Goal: Contribute content: Add original content to the website for others to see

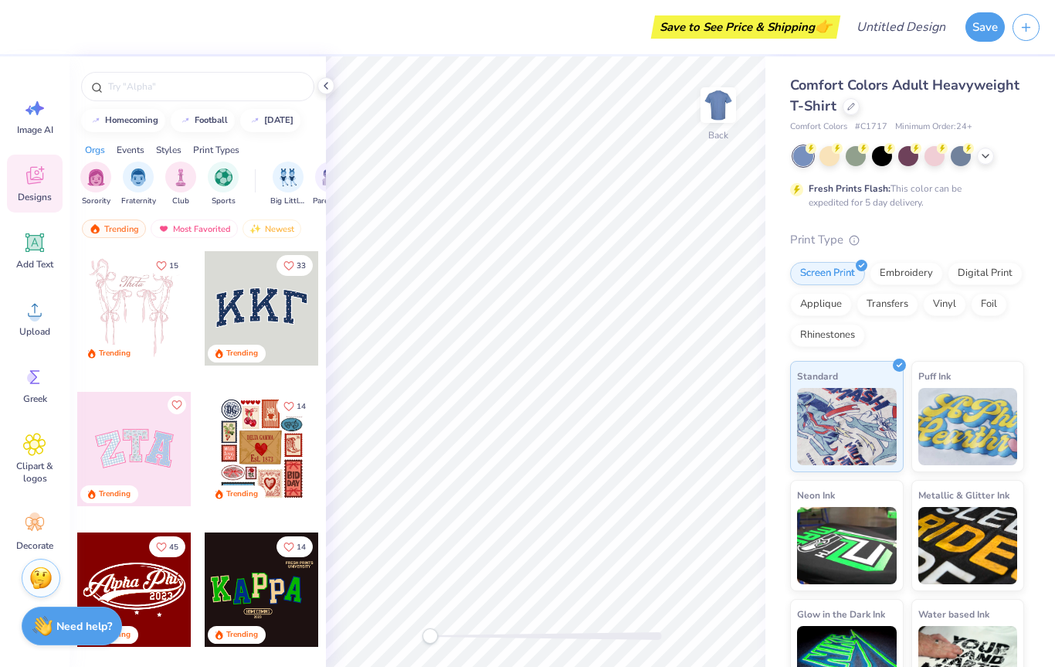
click at [892, 409] on img at bounding box center [847, 426] width 100 height 77
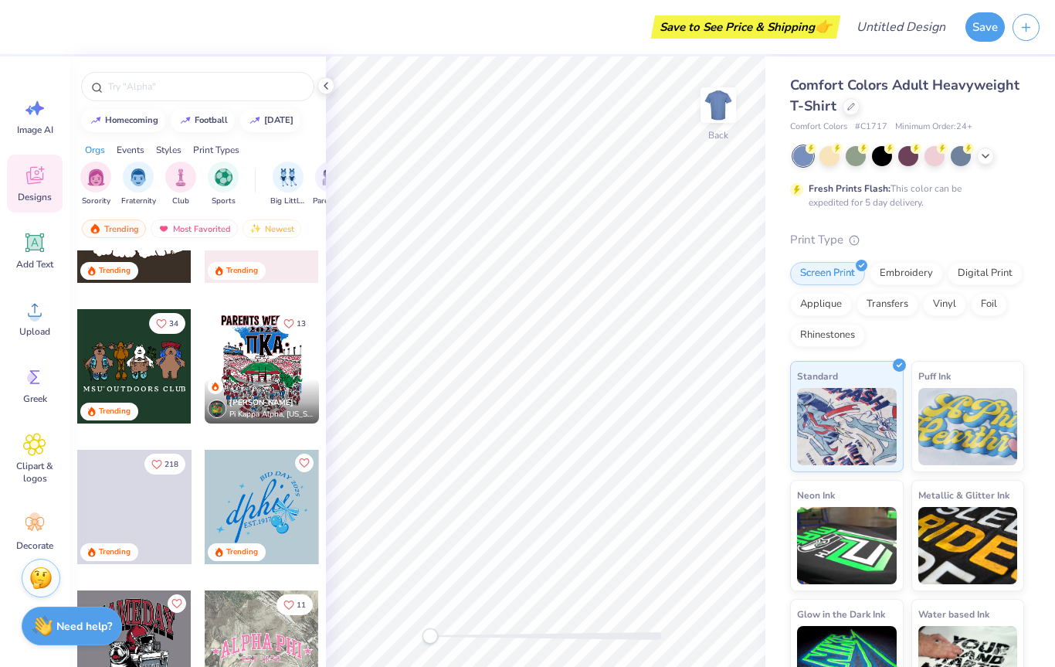
scroll to position [1076, 0]
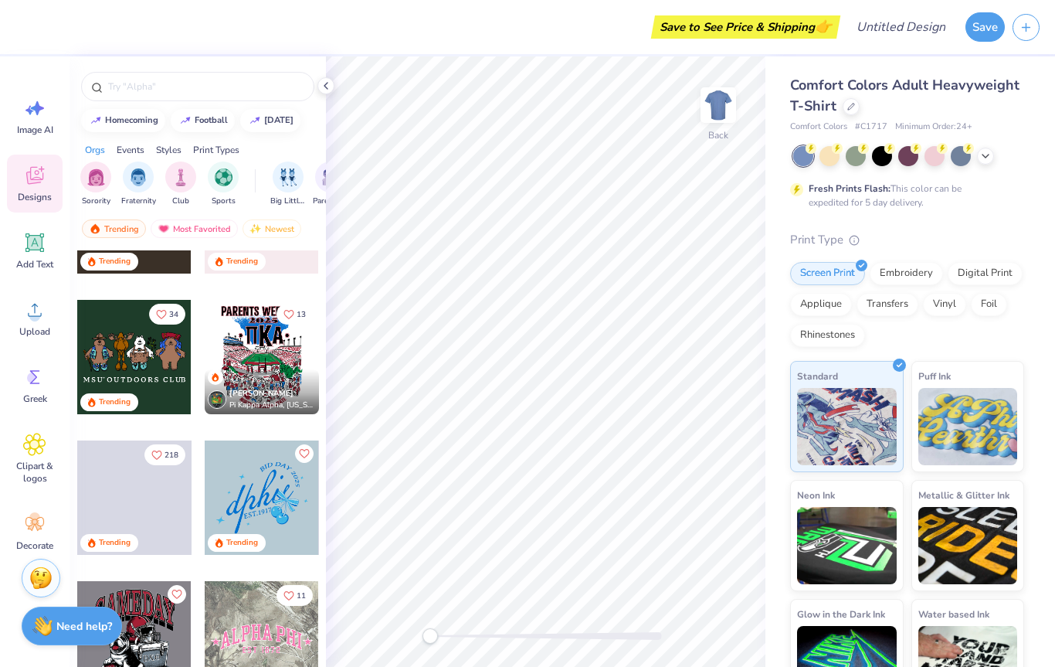
click at [864, 160] on div at bounding box center [856, 156] width 20 height 20
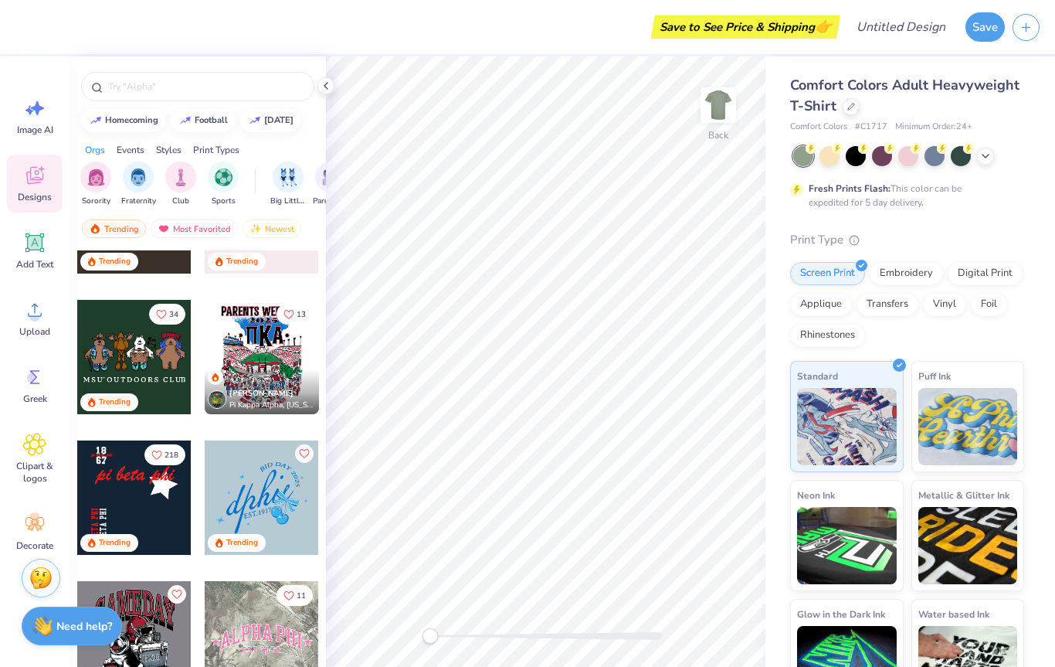
click at [910, 162] on div at bounding box center [908, 156] width 20 height 20
click at [918, 152] on div at bounding box center [908, 156] width 20 height 20
click at [962, 153] on div at bounding box center [961, 156] width 20 height 20
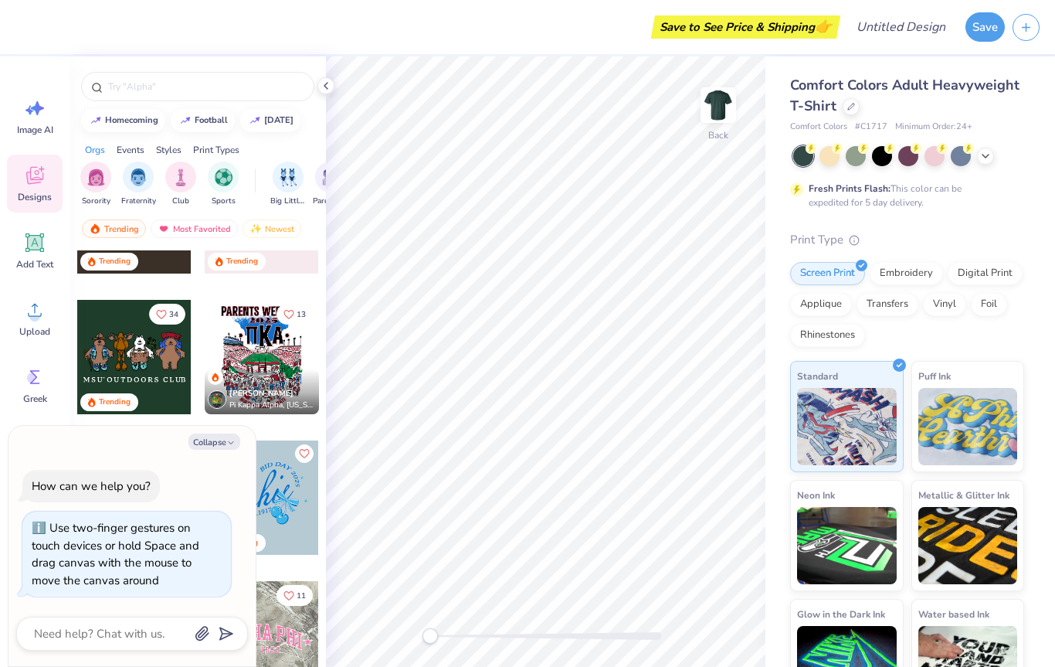
click at [812, 158] on div at bounding box center [803, 156] width 20 height 20
click at [833, 158] on div at bounding box center [830, 156] width 20 height 20
click at [997, 152] on div at bounding box center [908, 156] width 231 height 20
click at [982, 151] on icon at bounding box center [985, 156] width 12 height 12
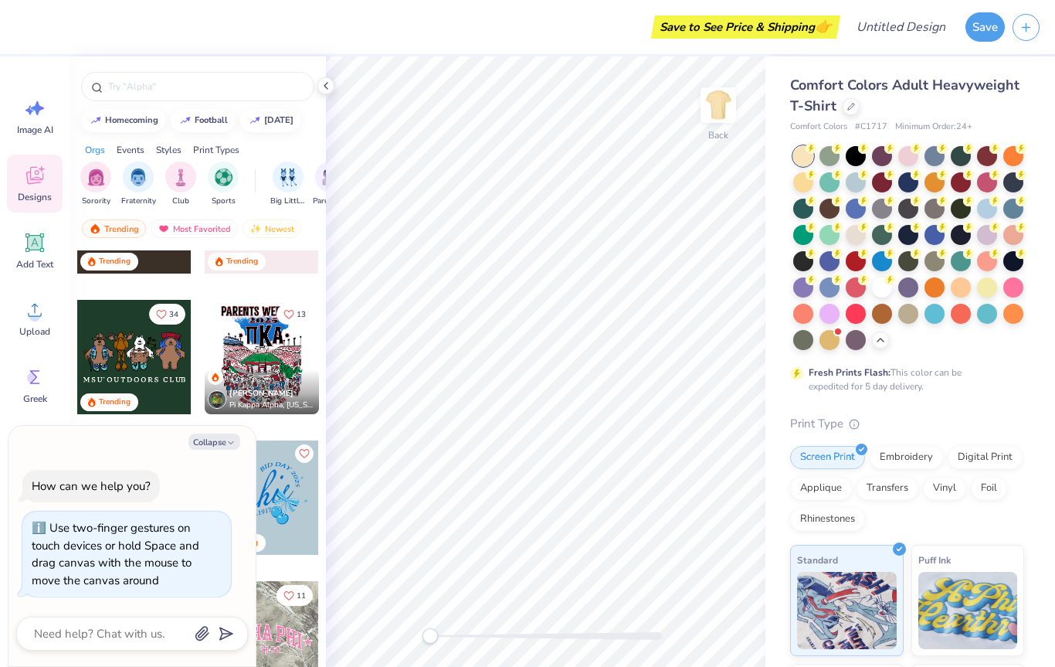
click at [963, 182] on div at bounding box center [961, 182] width 20 height 20
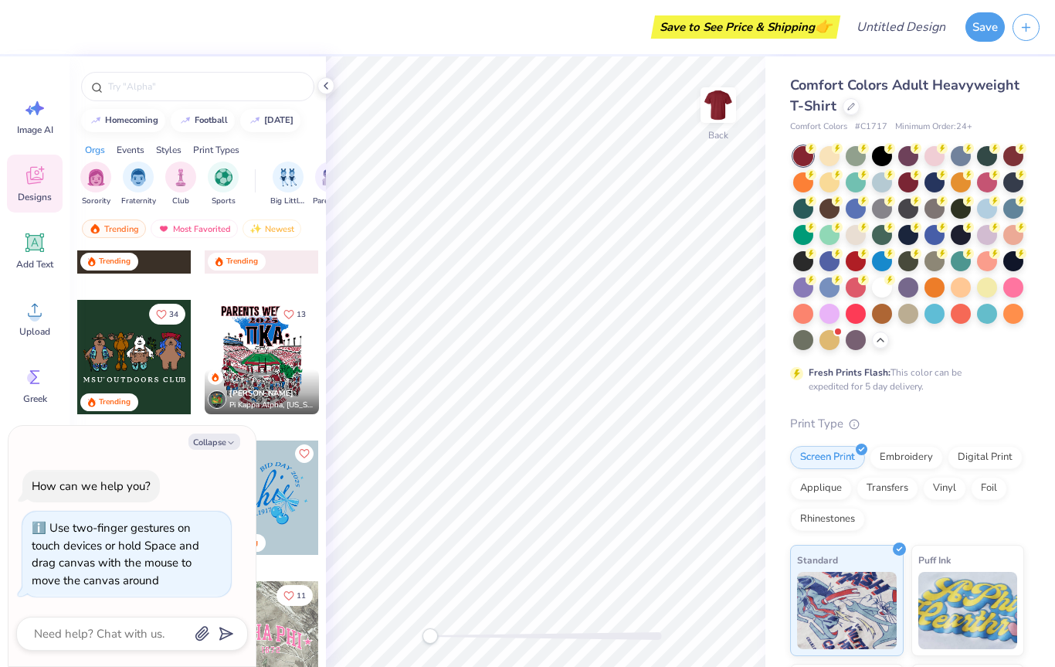
click at [906, 181] on div at bounding box center [908, 182] width 20 height 20
click at [960, 178] on div at bounding box center [961, 182] width 20 height 20
click at [1019, 154] on div at bounding box center [1013, 156] width 20 height 20
click at [961, 174] on div at bounding box center [961, 182] width 20 height 20
click at [859, 164] on div at bounding box center [856, 156] width 20 height 20
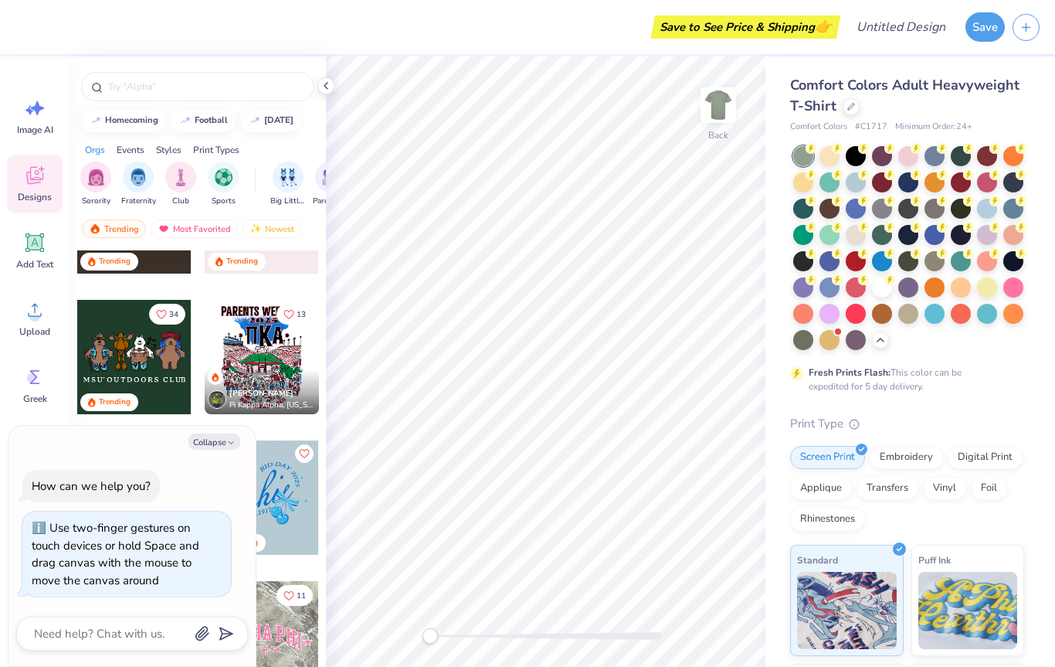
click at [853, 192] on div at bounding box center [908, 248] width 231 height 204
click at [901, 240] on div at bounding box center [908, 235] width 20 height 20
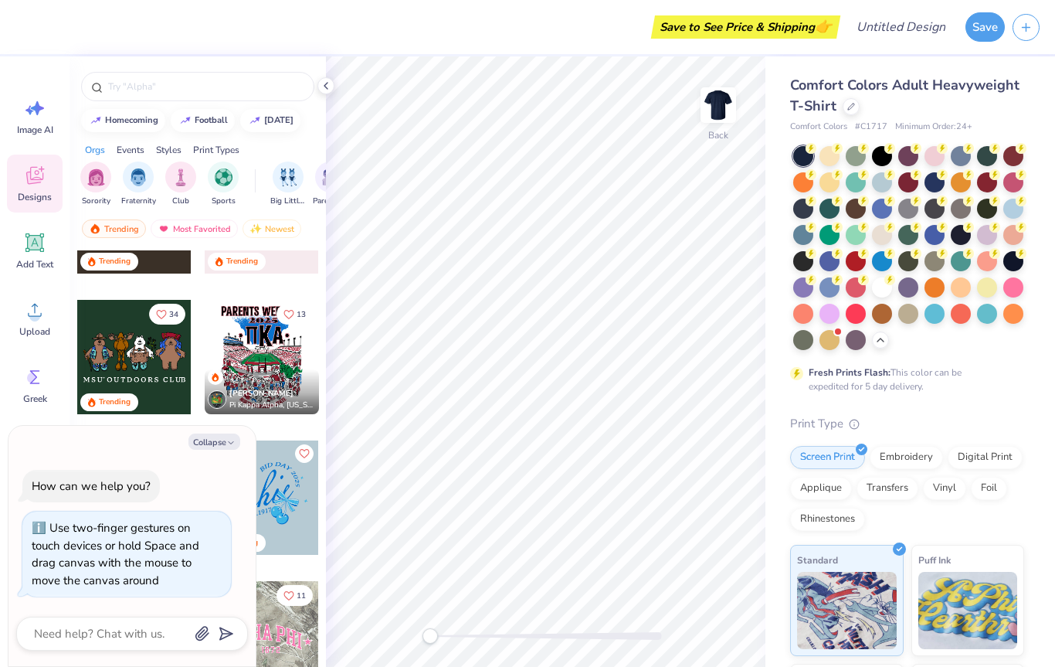
click at [958, 265] on div at bounding box center [961, 261] width 20 height 20
click at [330, 91] on icon at bounding box center [326, 86] width 12 height 12
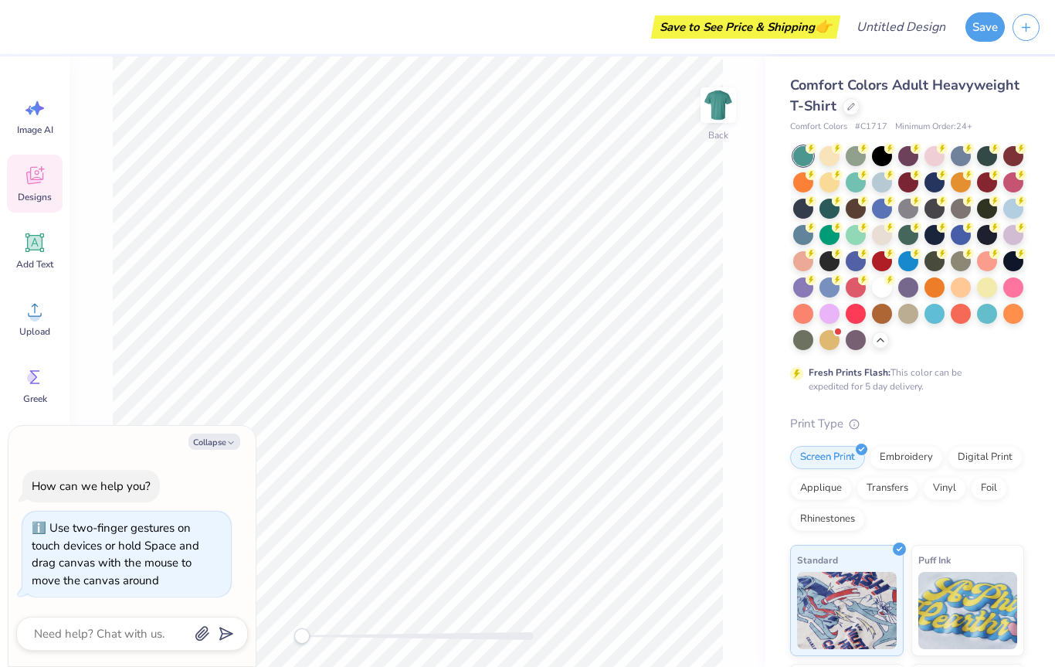
click at [728, 98] on img at bounding box center [718, 105] width 31 height 31
click at [900, 21] on input "Design Title" at bounding box center [920, 27] width 76 height 31
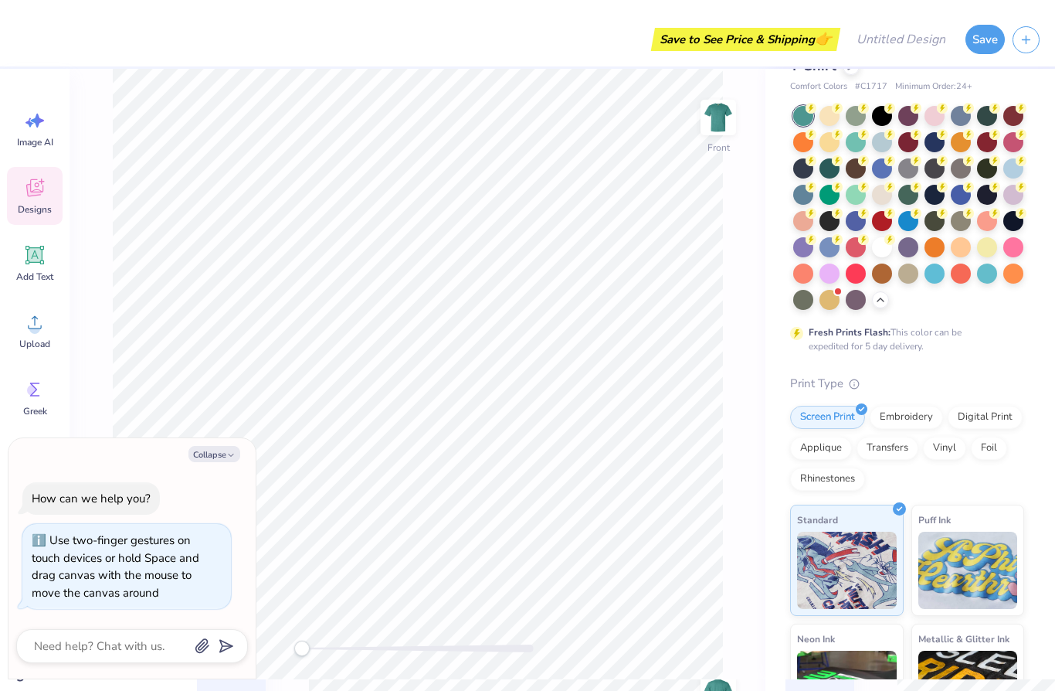
scroll to position [52, 0]
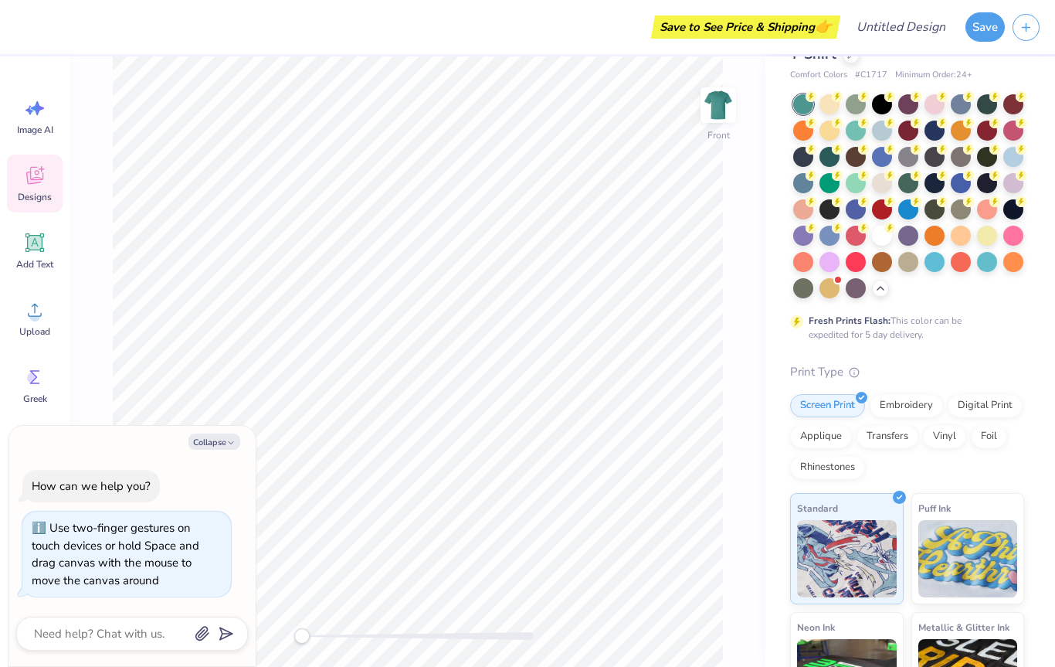
click at [858, 182] on div at bounding box center [856, 183] width 20 height 20
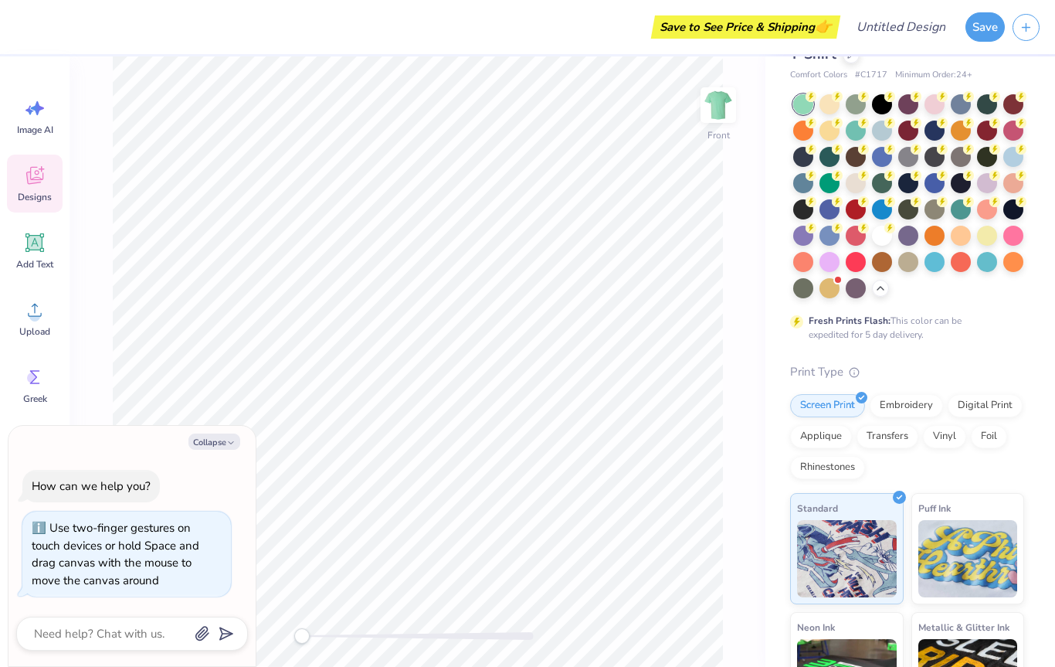
click at [803, 179] on div at bounding box center [803, 183] width 20 height 20
click at [914, 159] on div at bounding box center [908, 157] width 20 height 20
click at [908, 253] on div at bounding box center [908, 262] width 20 height 20
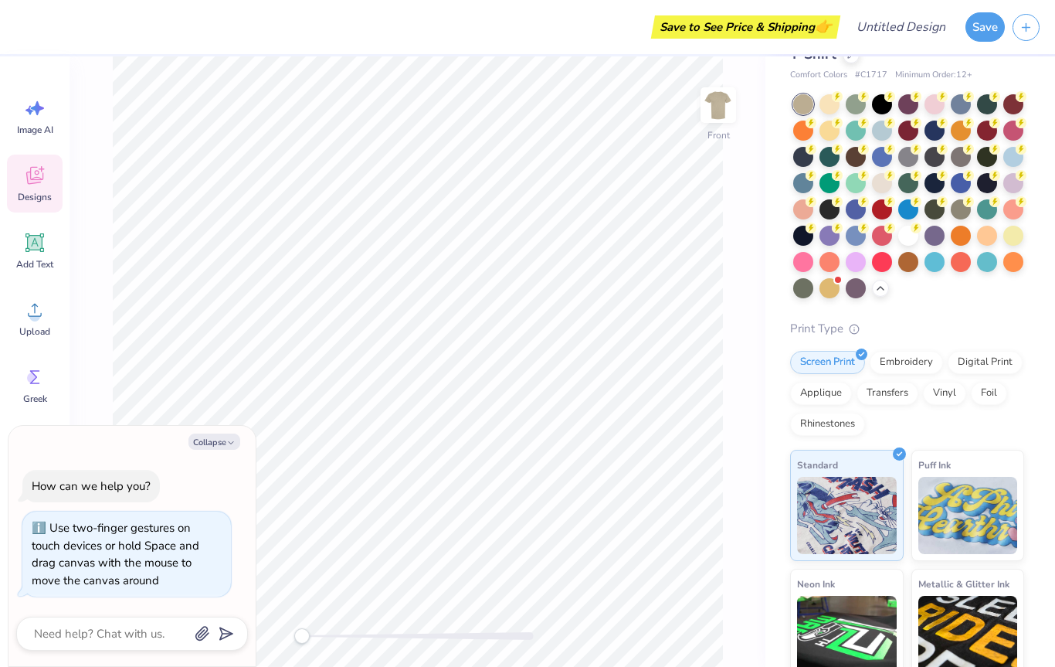
click at [713, 102] on img at bounding box center [718, 105] width 31 height 31
click at [910, 107] on div at bounding box center [908, 104] width 20 height 20
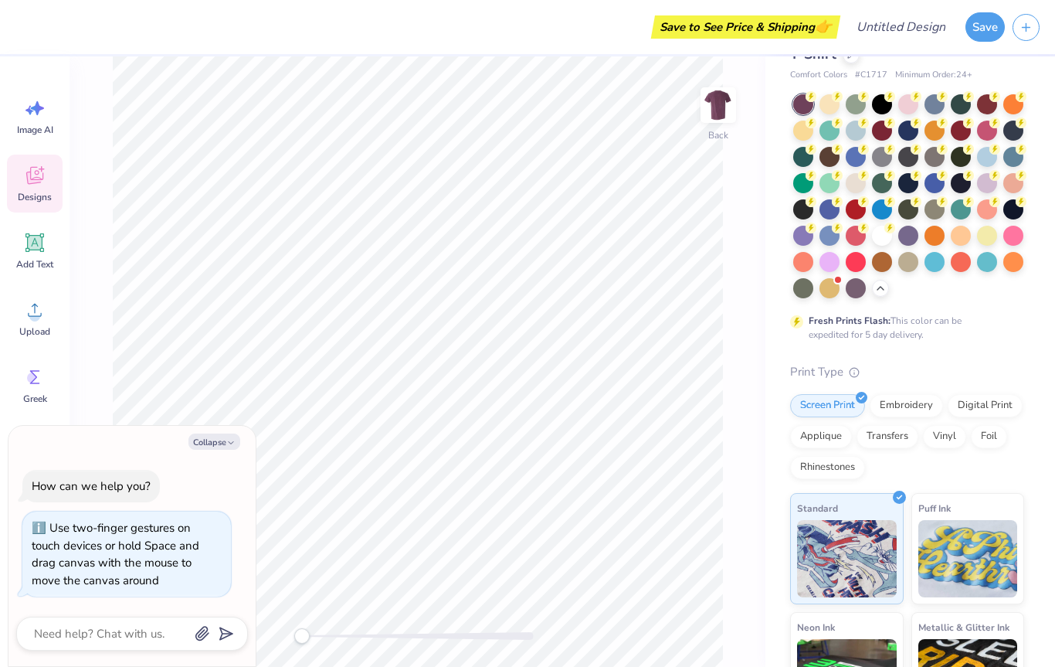
click at [46, 172] on div "Designs" at bounding box center [35, 183] width 56 height 58
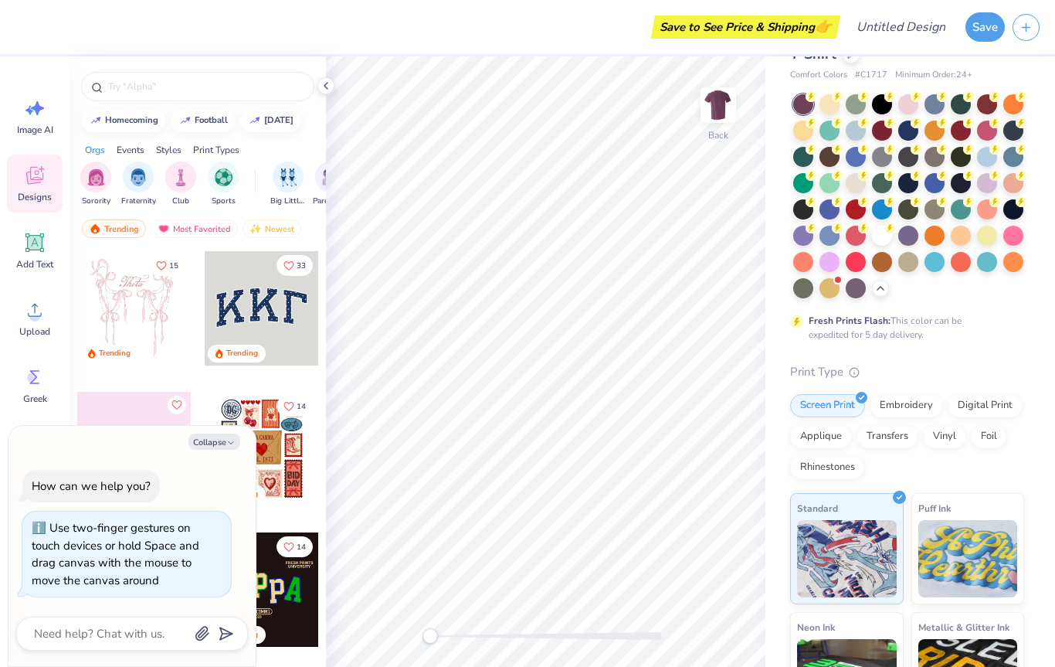
click at [246, 86] on input "text" at bounding box center [206, 86] width 198 height 15
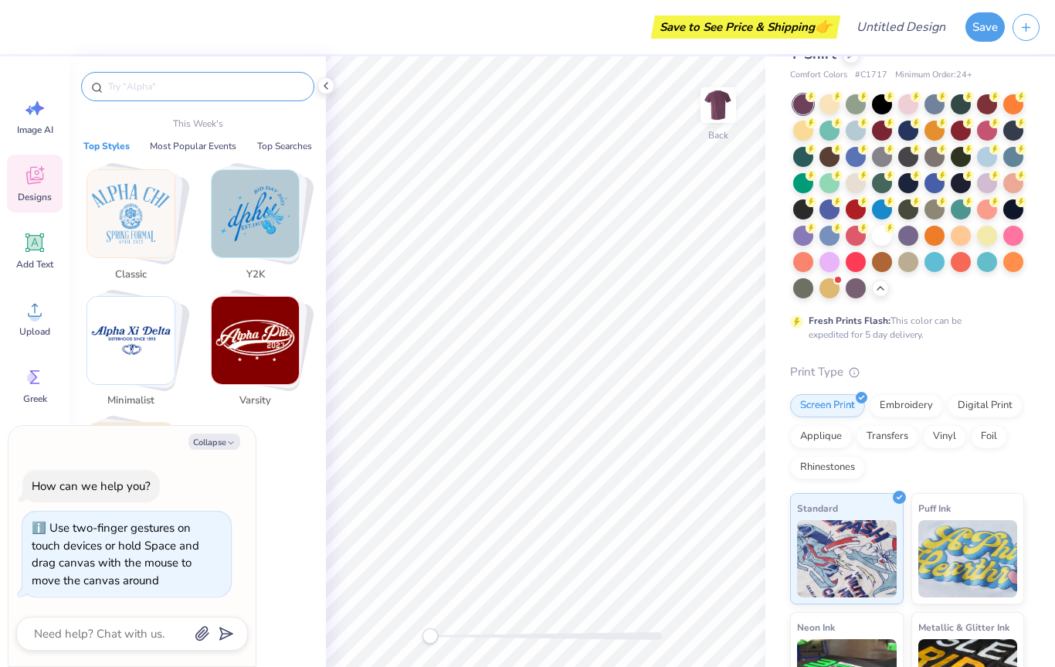
type textarea "x"
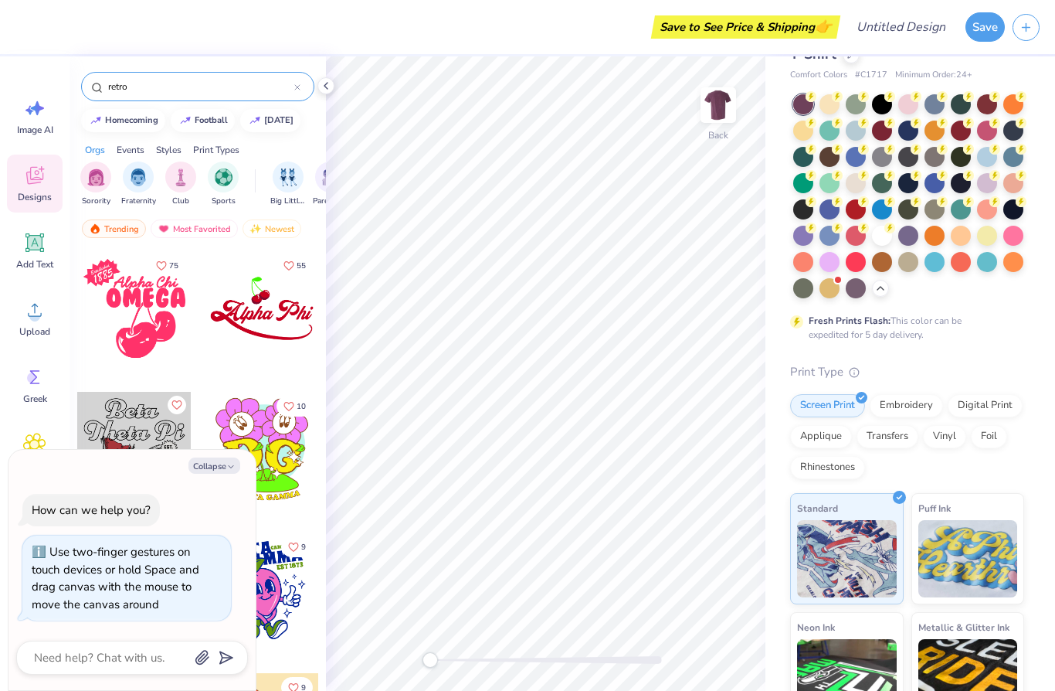
type input "retro"
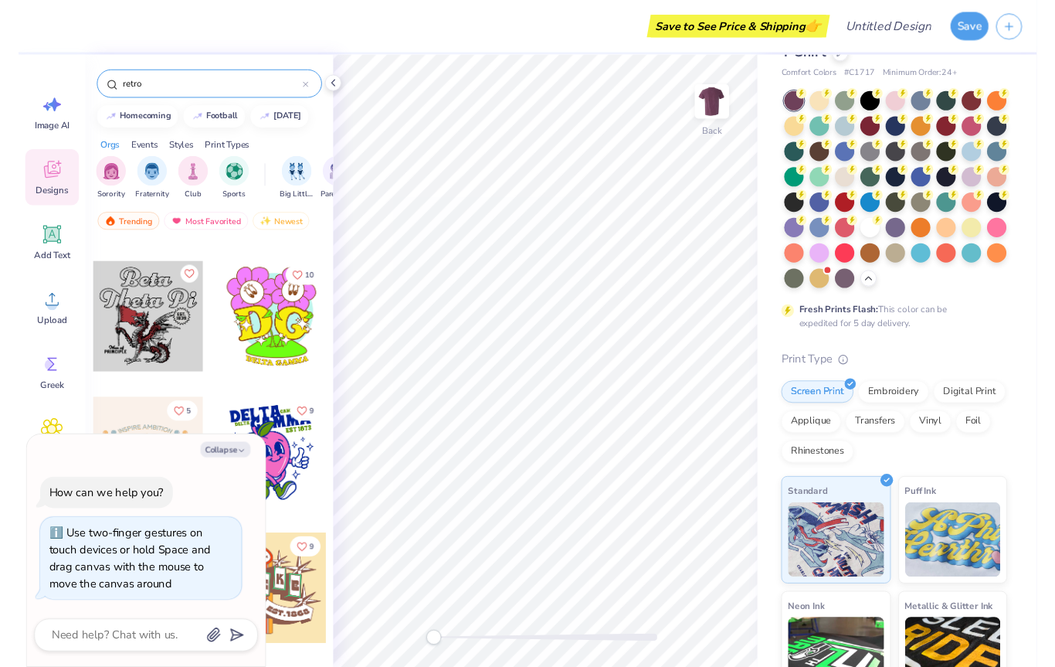
scroll to position [117, 0]
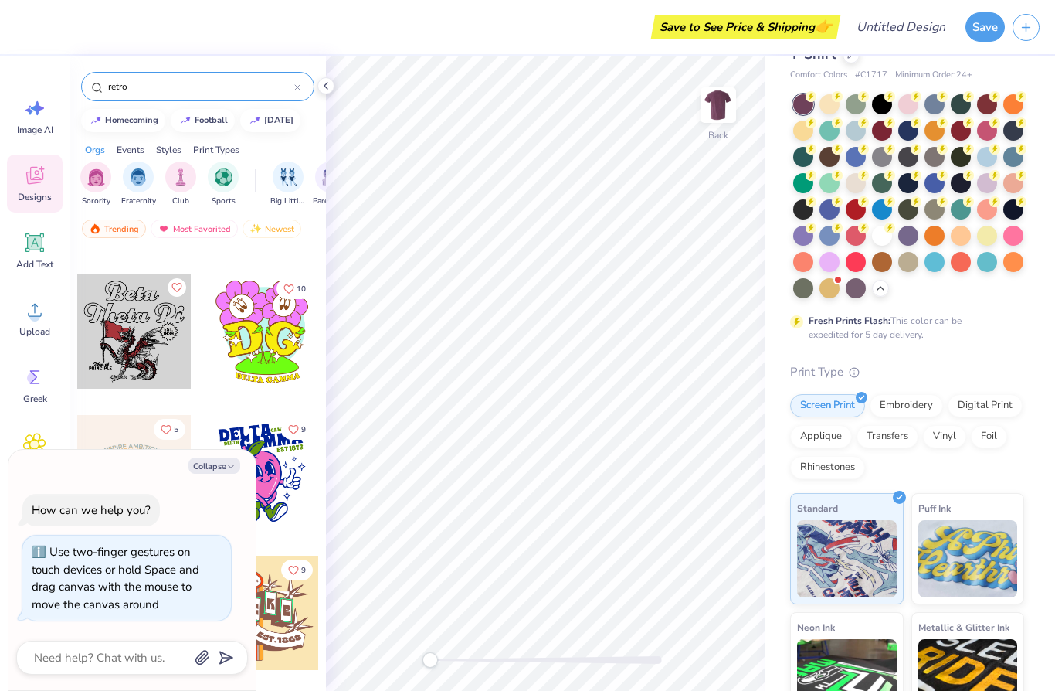
click at [243, 79] on input "retro" at bounding box center [201, 86] width 188 height 15
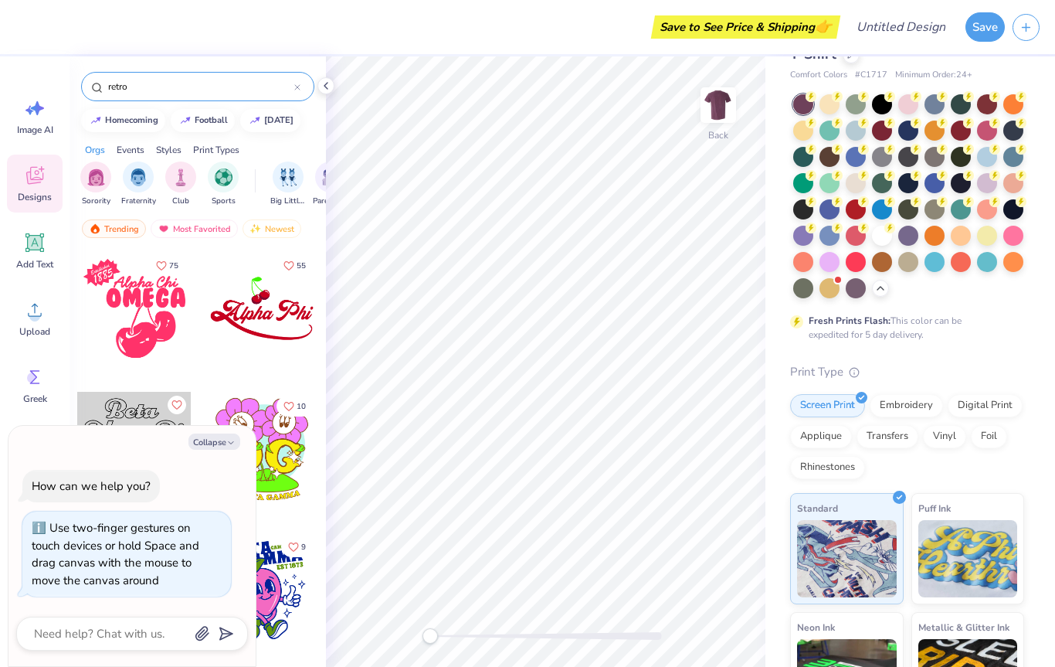
click at [320, 84] on icon at bounding box center [326, 86] width 12 height 12
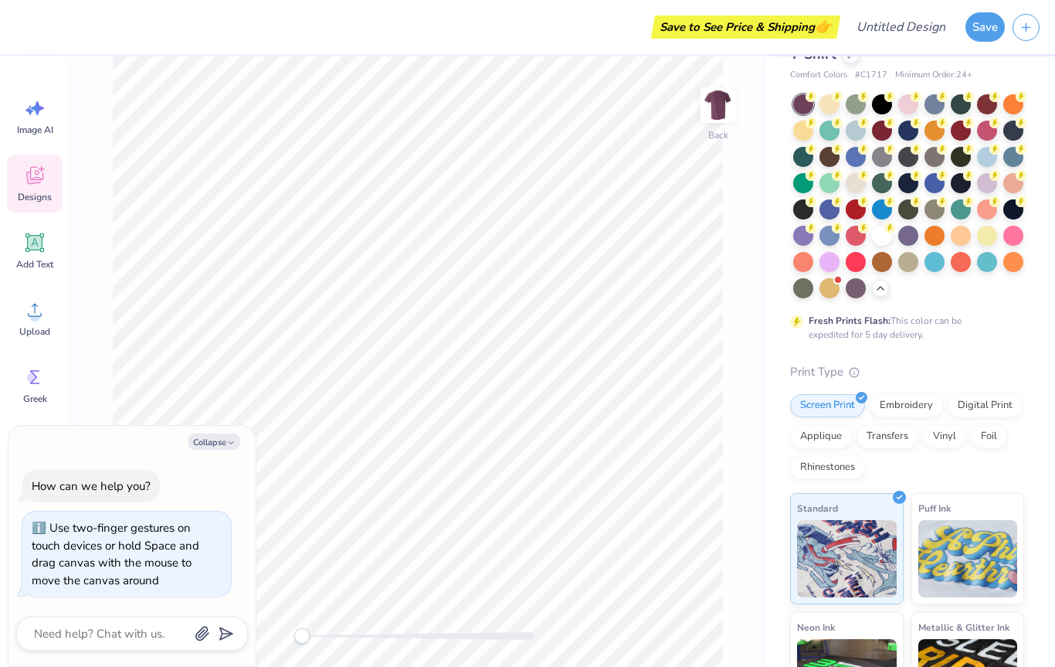
click at [227, 437] on button "Collapse" at bounding box center [214, 441] width 52 height 16
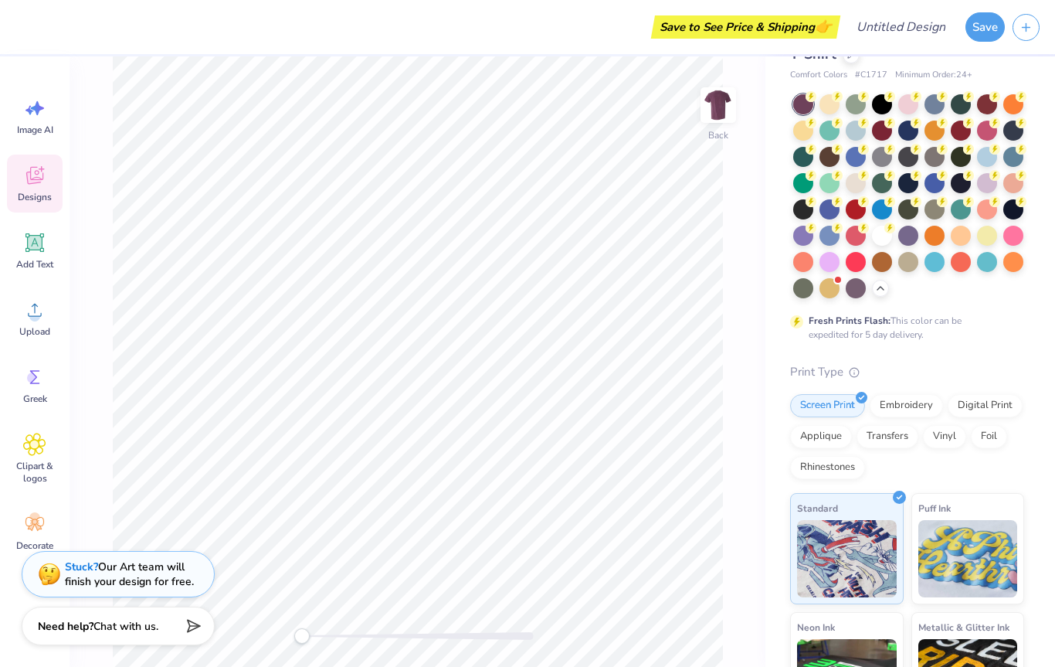
scroll to position [0, 0]
click at [1037, 22] on button "button" at bounding box center [1026, 27] width 27 height 27
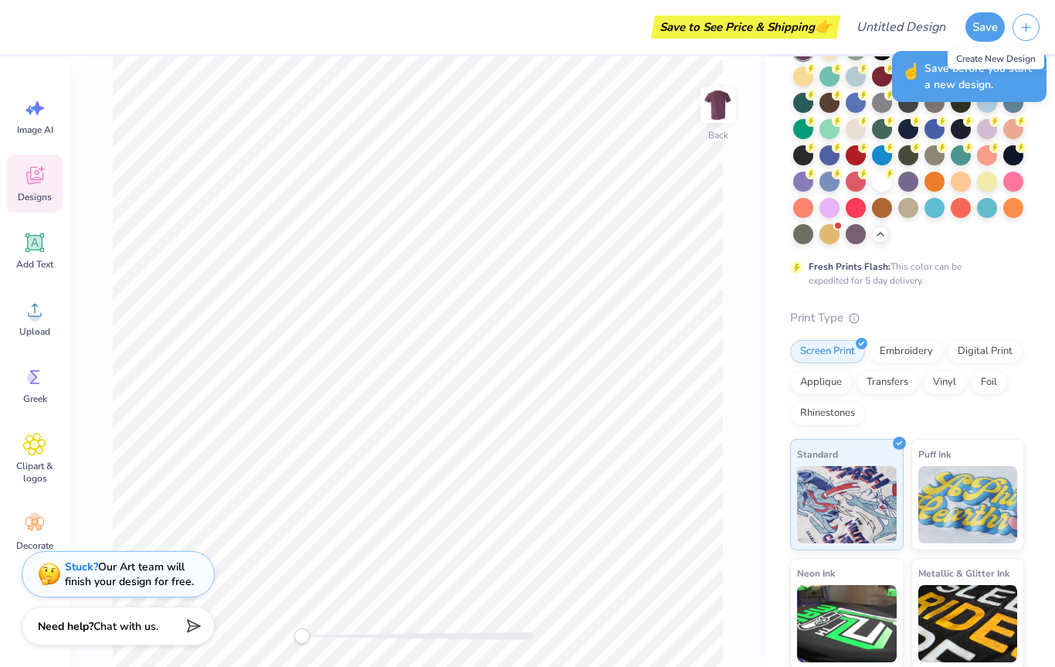
scroll to position [107, 0]
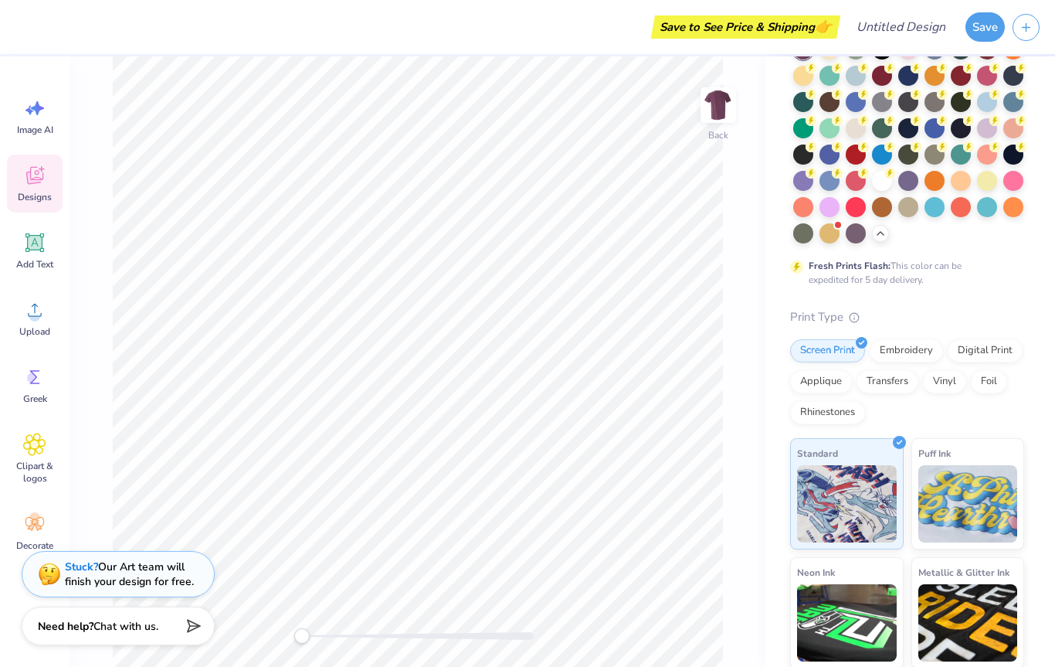
click at [1036, 61] on div "Create New Design" at bounding box center [996, 61] width 97 height 22
click at [983, 25] on button "Save" at bounding box center [985, 26] width 39 height 29
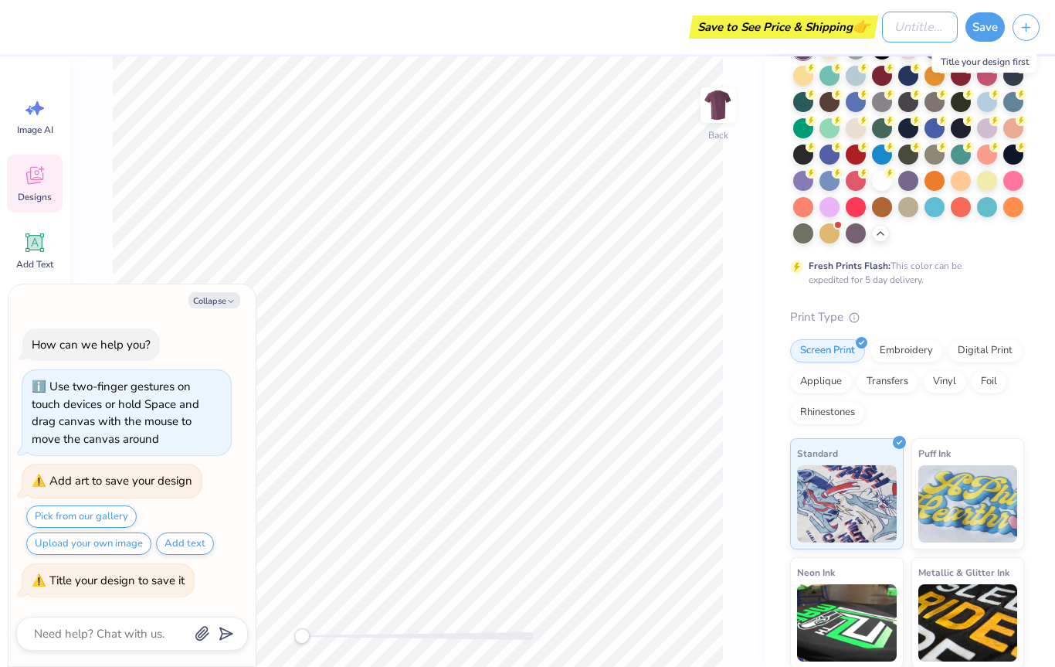
click at [908, 29] on input "Design Title" at bounding box center [920, 27] width 76 height 31
type textarea "x"
